Goal: Task Accomplishment & Management: Manage account settings

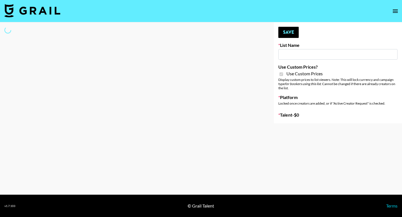
type input "[PERSON_NAME] - Relatable ([DATE])"
checkbox input "true"
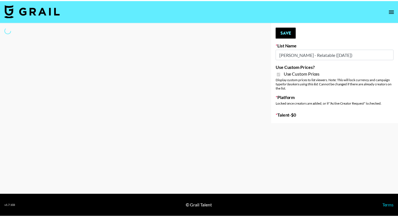
select select "Brand"
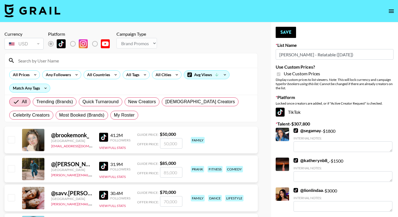
click at [37, 64] on input at bounding box center [134, 60] width 239 height 9
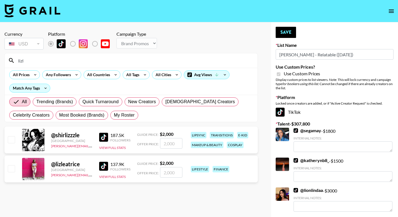
type input "lizl"
click at [13, 170] on input "checkbox" at bounding box center [11, 168] width 7 height 7
checkbox input "true"
drag, startPoint x: 173, startPoint y: 172, endPoint x: 141, endPoint y: 172, distance: 32.7
click at [141, 172] on div "Offer Price: 2000" at bounding box center [159, 172] width 45 height 11
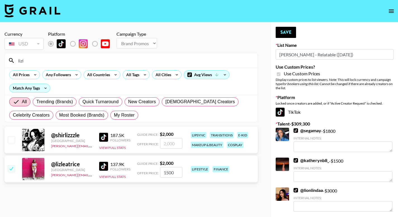
type input "1500"
click at [149, 192] on section "Currency USD USD ​ Platform Campaign Type Choose Type... Song Promos Brand Prom…" at bounding box center [130, 113] width 253 height 173
drag, startPoint x: 282, startPoint y: 33, endPoint x: 239, endPoint y: 60, distance: 51.1
click at [282, 33] on button "Save" at bounding box center [286, 32] width 20 height 11
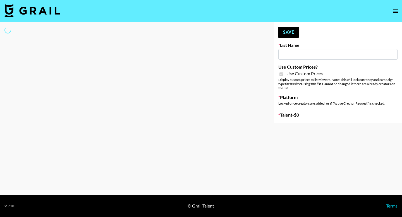
type input "Brickhouse - Fitness (20th Sept)"
checkbox input "true"
select select "Brand"
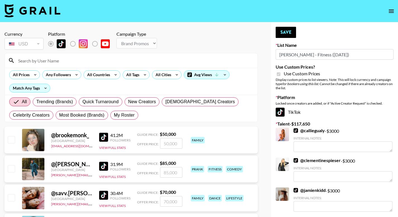
click at [39, 61] on input at bounding box center [134, 60] width 239 height 9
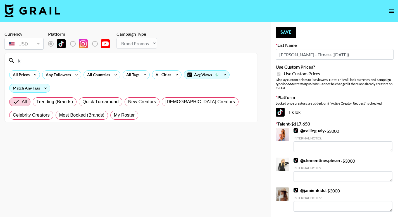
type input "k"
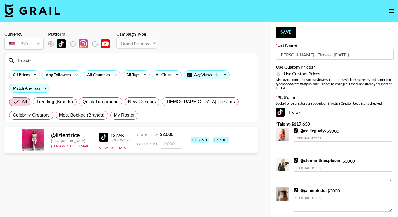
type input "lizleatr"
click at [11, 141] on input "checkbox" at bounding box center [11, 139] width 7 height 7
checkbox input "true"
drag, startPoint x: 179, startPoint y: 142, endPoint x: 143, endPoint y: 142, distance: 35.5
click at [143, 142] on div "Offer Price: 2000" at bounding box center [159, 143] width 45 height 11
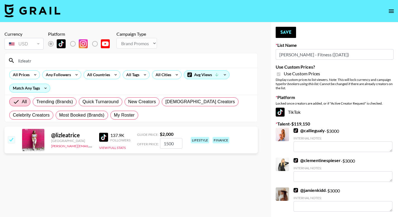
type input "1500"
click at [281, 31] on button "Save" at bounding box center [286, 32] width 20 height 11
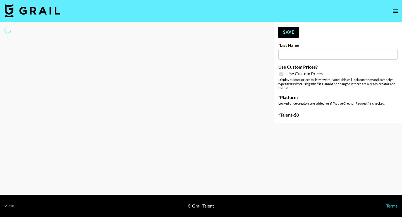
type input "[PERSON_NAME] - Women ([DATE])"
checkbox input "true"
select select "Brand"
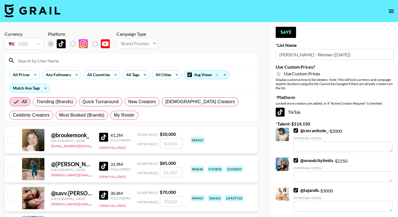
click at [69, 68] on div "All Prices Any Followers All Countries All Tags All Cities Avg Views Match Any …" at bounding box center [131, 81] width 253 height 27
click at [69, 65] on div at bounding box center [131, 60] width 253 height 15
click at [68, 62] on input at bounding box center [134, 60] width 239 height 9
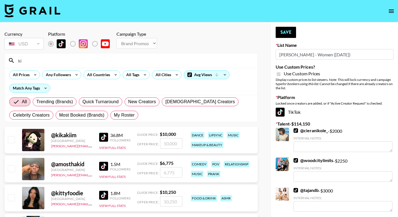
type input "k"
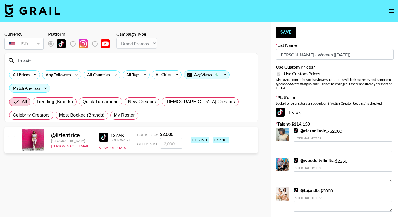
type input "lizleatri"
click at [14, 140] on input "checkbox" at bounding box center [11, 139] width 7 height 7
checkbox input "true"
drag, startPoint x: 181, startPoint y: 144, endPoint x: 138, endPoint y: 143, distance: 42.7
click at [138, 143] on div "Offer Price: 2000" at bounding box center [159, 143] width 45 height 11
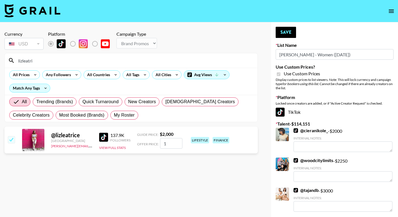
type input "15"
checkbox input "false"
type input "15"
checkbox input "true"
type input "1500"
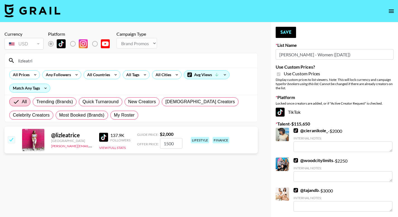
click at [156, 163] on section "Currency USD USD ​ Platform Campaign Type Choose Type... Song Promos Brand Prom…" at bounding box center [130, 113] width 253 height 173
click at [295, 29] on button "Save" at bounding box center [286, 32] width 20 height 11
